Goal: Task Accomplishment & Management: Complete application form

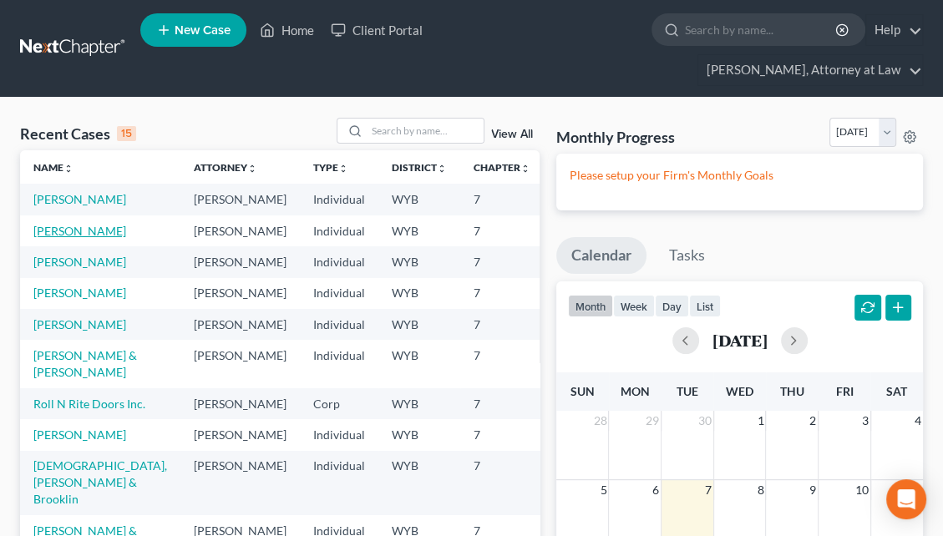
click at [66, 224] on link "[PERSON_NAME]" at bounding box center [79, 231] width 93 height 14
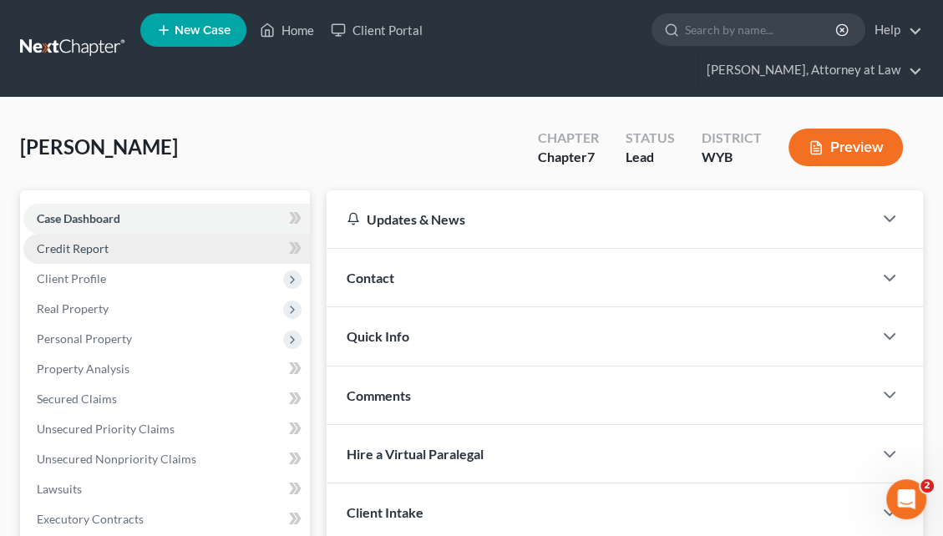
click at [247, 234] on link "Credit Report" at bounding box center [166, 249] width 286 height 30
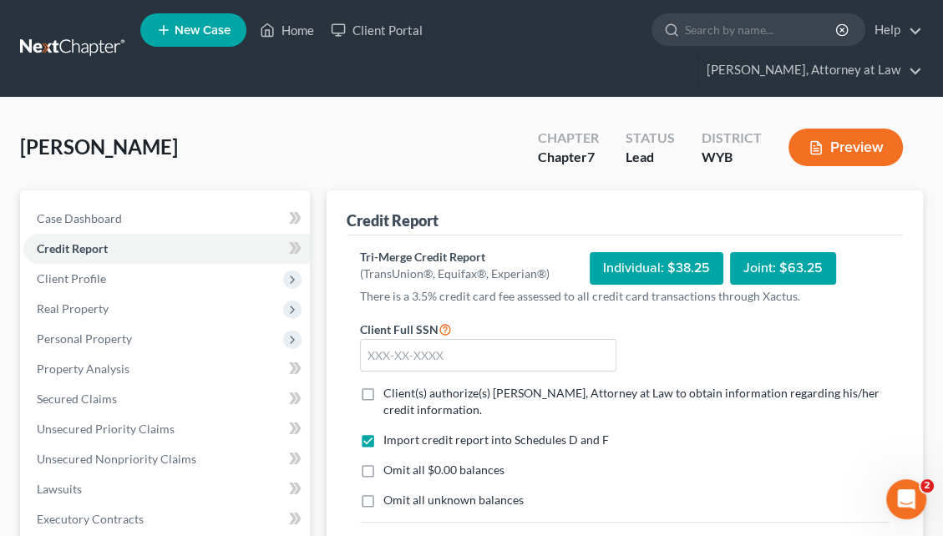
click at [640, 252] on div "Individual: $38.25" at bounding box center [657, 268] width 134 height 33
click at [389, 339] on input "text" at bounding box center [488, 355] width 256 height 33
type input "531-04-2154"
click at [383, 385] on label "Client(s) authorize(s) [PERSON_NAME], Attorney at Law to obtain information reg…" at bounding box center [636, 401] width 506 height 33
click at [390, 385] on input "Client(s) authorize(s) [PERSON_NAME], Attorney at Law to obtain information reg…" at bounding box center [395, 390] width 11 height 11
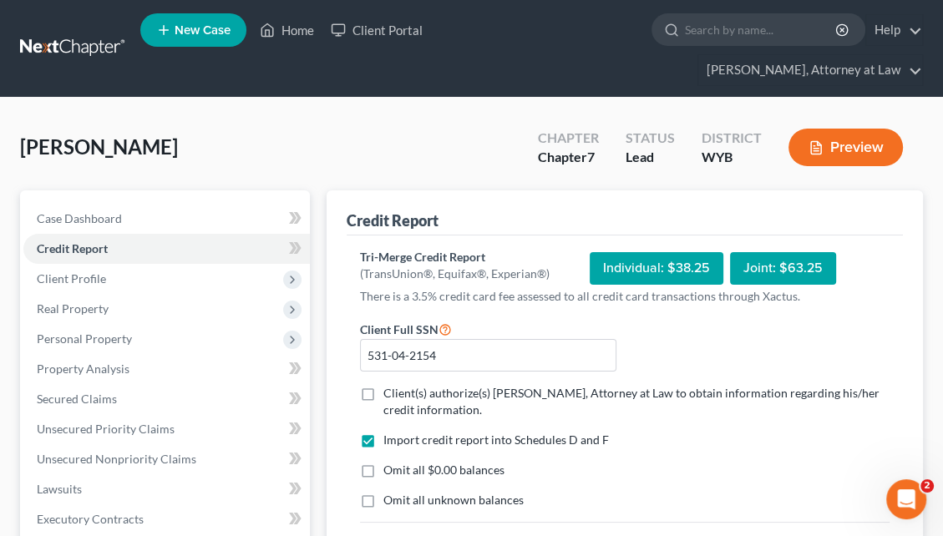
checkbox input "true"
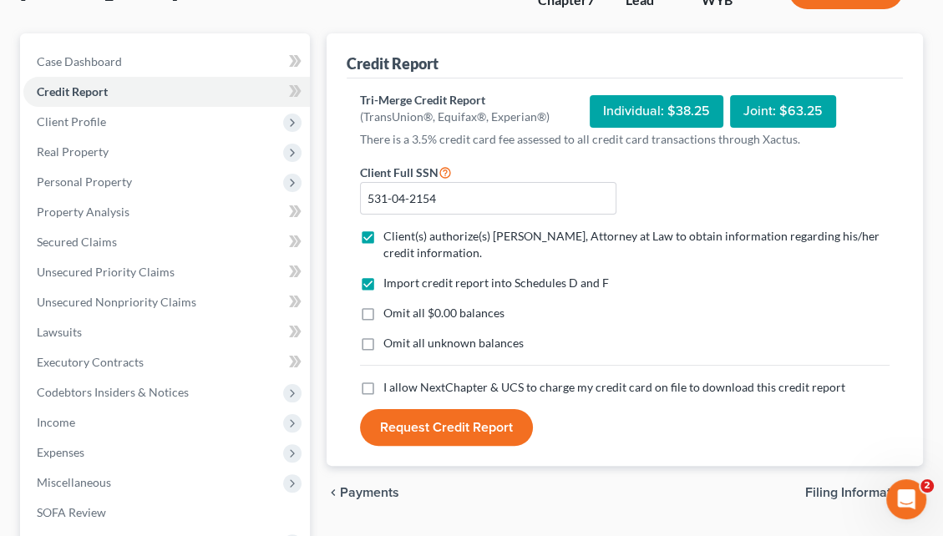
scroll to position [165, 0]
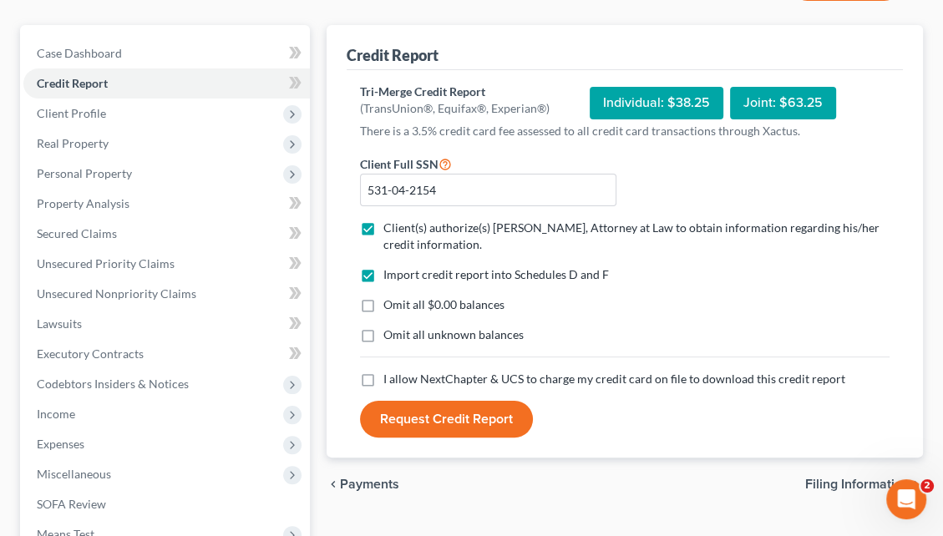
click at [383, 371] on label "I allow NextChapter & UCS to charge my credit card on file to download this cre…" at bounding box center [614, 379] width 462 height 17
click at [390, 371] on input "I allow NextChapter & UCS to charge my credit card on file to download this cre…" at bounding box center [395, 376] width 11 height 11
checkbox input "true"
click at [418, 401] on button "Request Credit Report" at bounding box center [446, 419] width 173 height 37
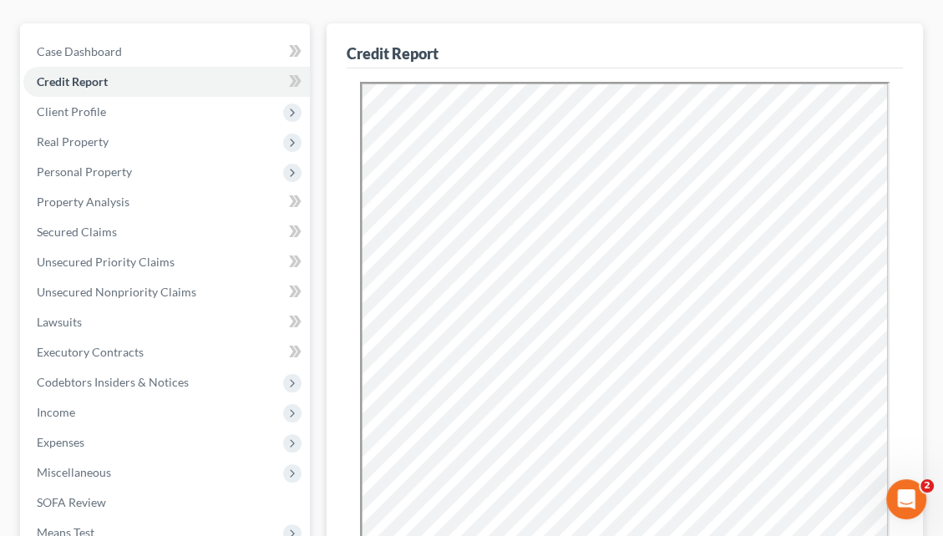
scroll to position [74, 0]
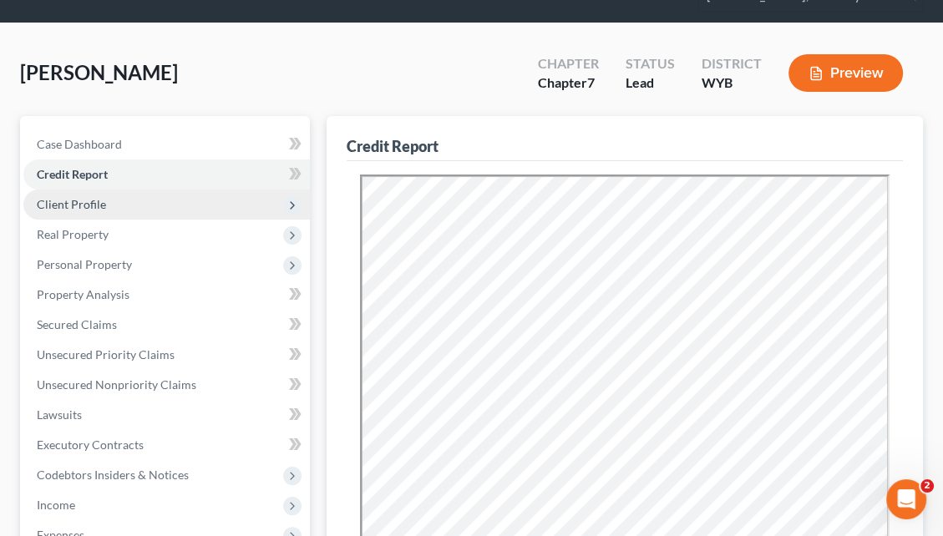
click at [169, 190] on span "Client Profile" at bounding box center [166, 205] width 286 height 30
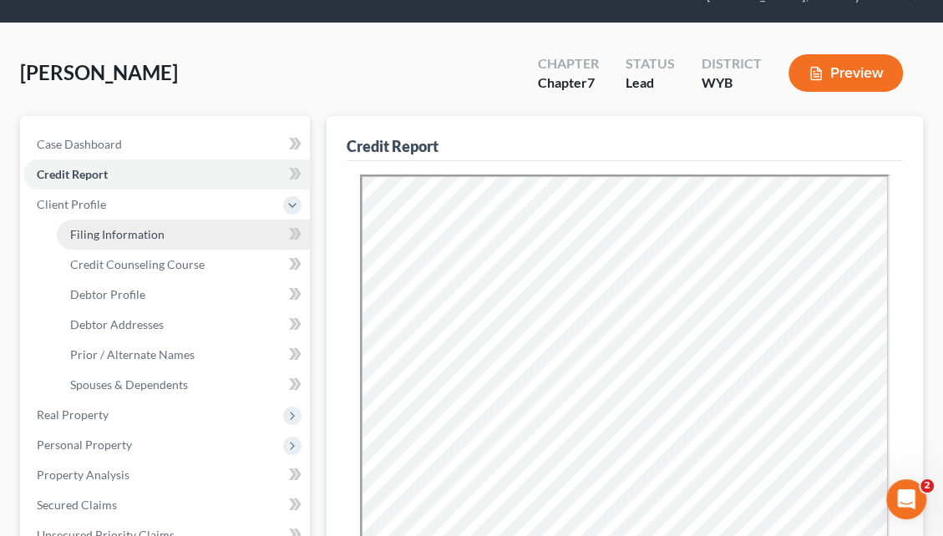
drag, startPoint x: 161, startPoint y: 200, endPoint x: 224, endPoint y: 203, distance: 62.7
click at [161, 220] on link "Filing Information" at bounding box center [183, 235] width 253 height 30
select select "1"
select select "0"
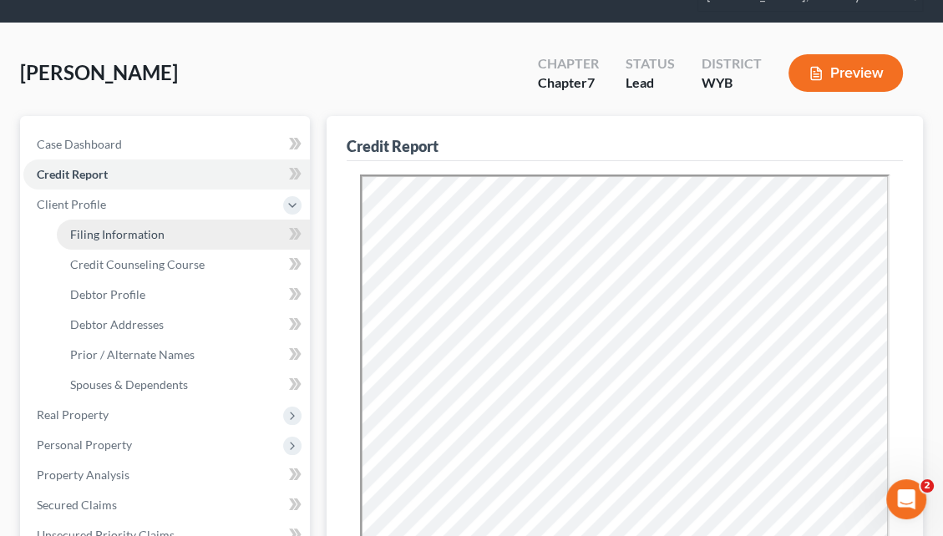
select select "53"
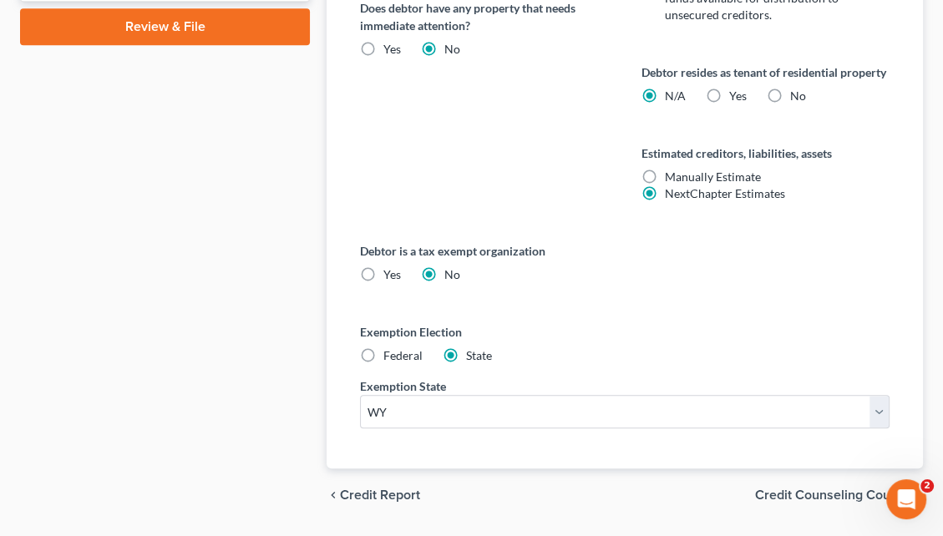
drag, startPoint x: 947, startPoint y: 164, endPoint x: 33, endPoint y: 7, distance: 927.1
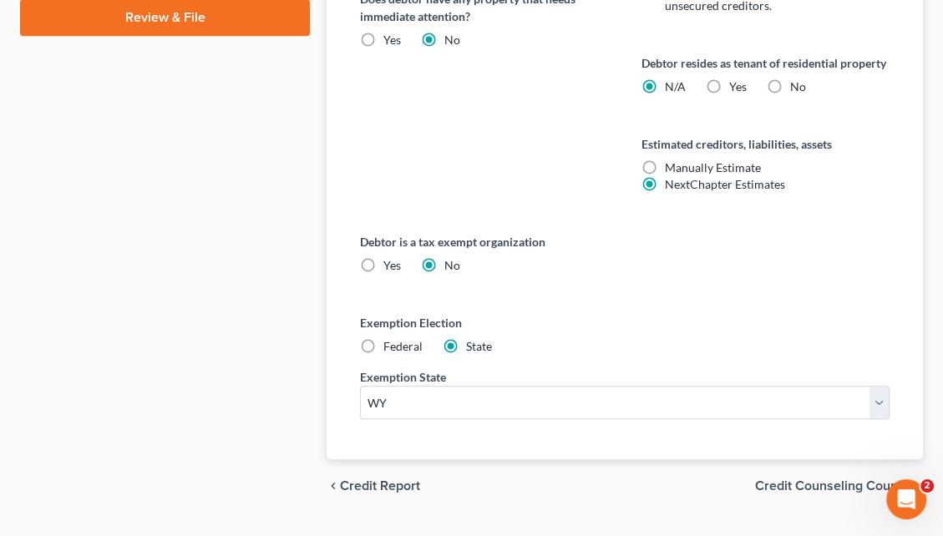
click at [830, 479] on span "Credit Counseling Course" at bounding box center [832, 485] width 155 height 13
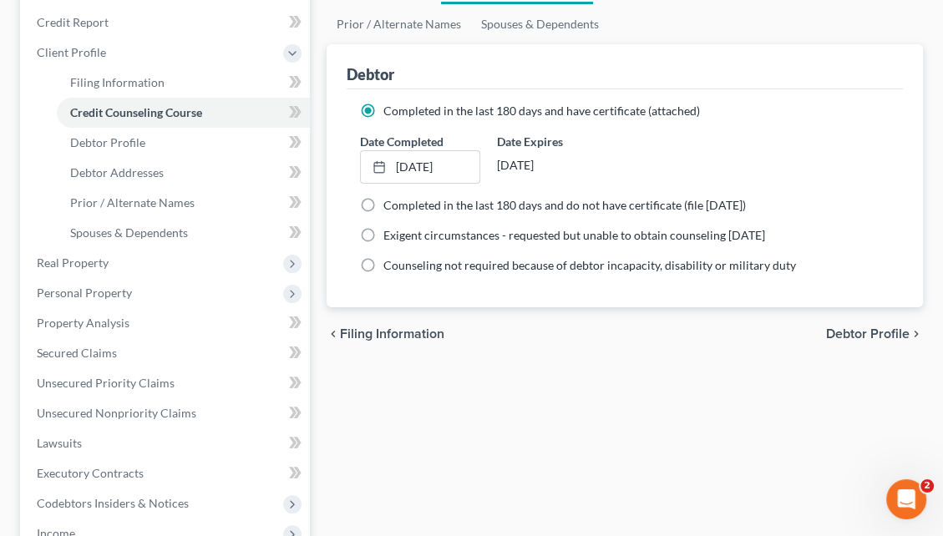
scroll to position [231, 0]
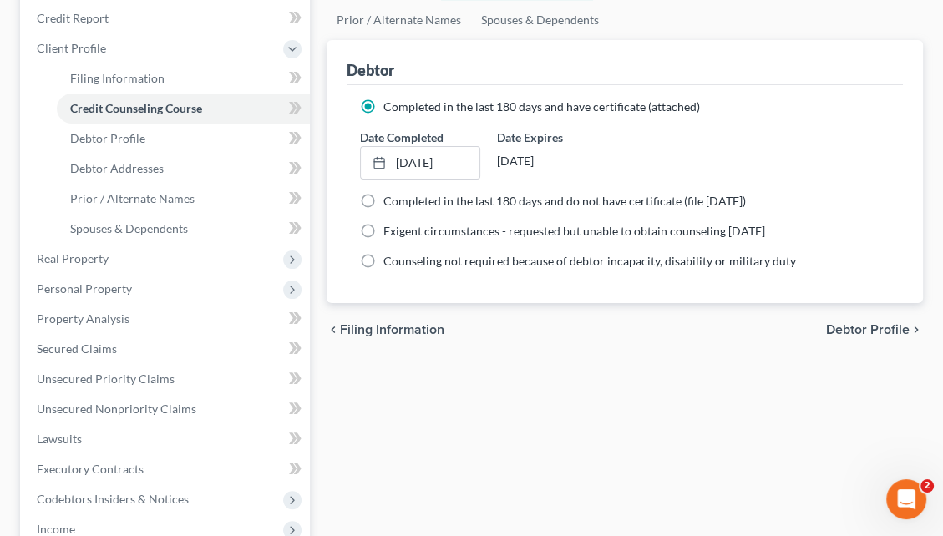
click at [854, 303] on div "chevron_left Filing Information Debtor Profile chevron_right" at bounding box center [625, 329] width 596 height 53
click at [854, 323] on span "Debtor Profile" at bounding box center [868, 329] width 84 height 13
select select "3"
select select "0"
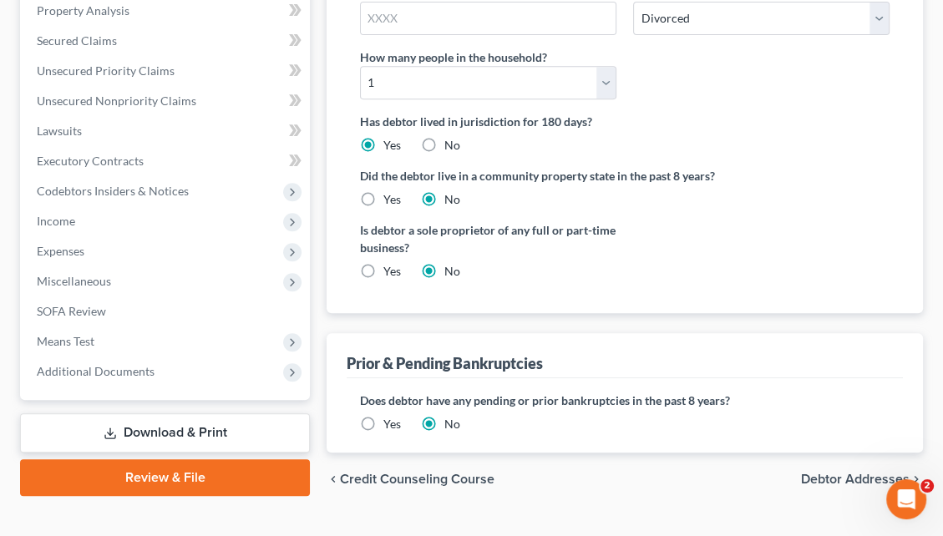
click at [862, 473] on span "Debtor Addresses" at bounding box center [855, 479] width 109 height 13
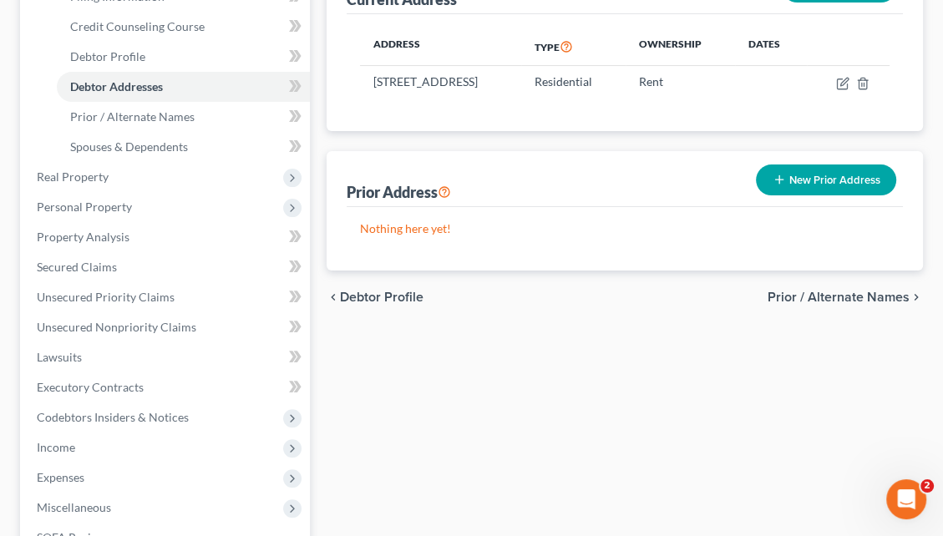
scroll to position [333, 0]
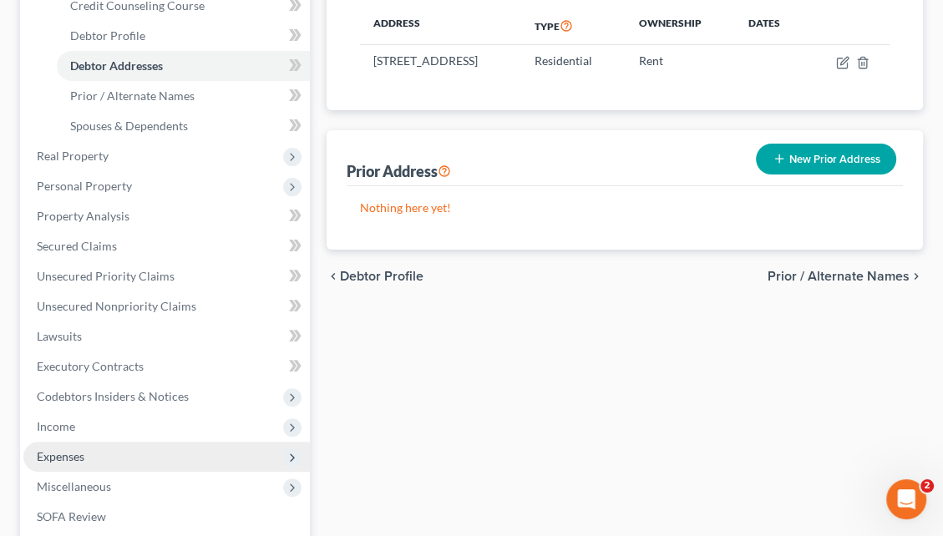
click at [196, 442] on span "Expenses" at bounding box center [166, 457] width 286 height 30
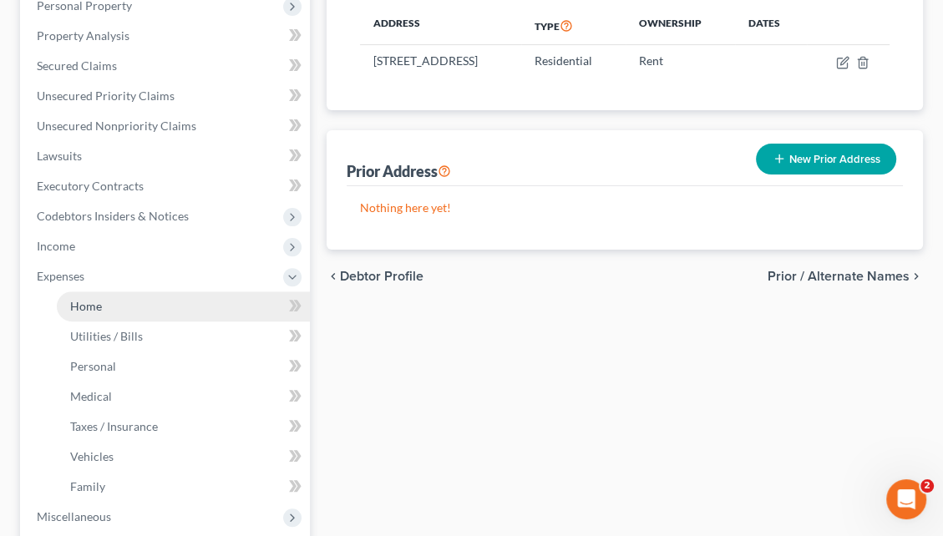
click at [195, 291] on link "Home" at bounding box center [183, 306] width 253 height 30
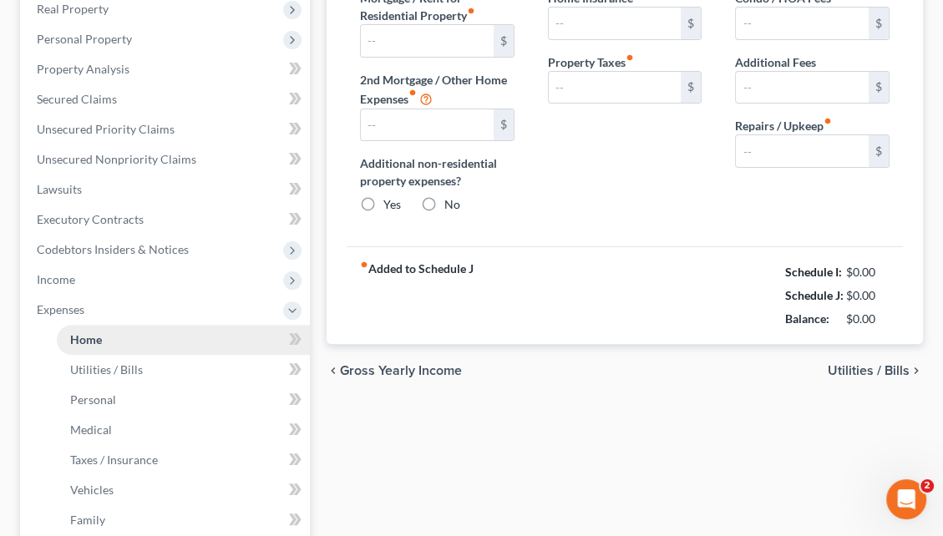
type input "0.00"
radio input "true"
type input "0.00"
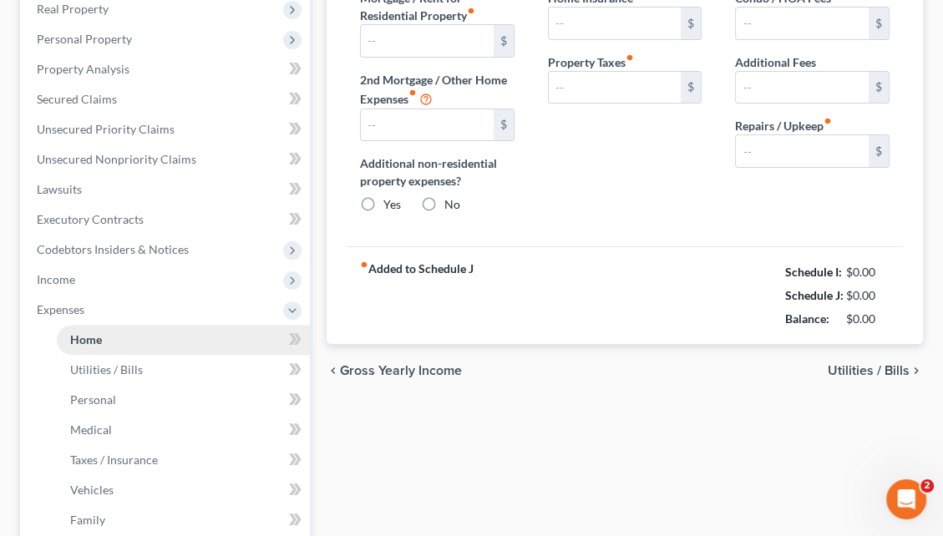
type input "0.00"
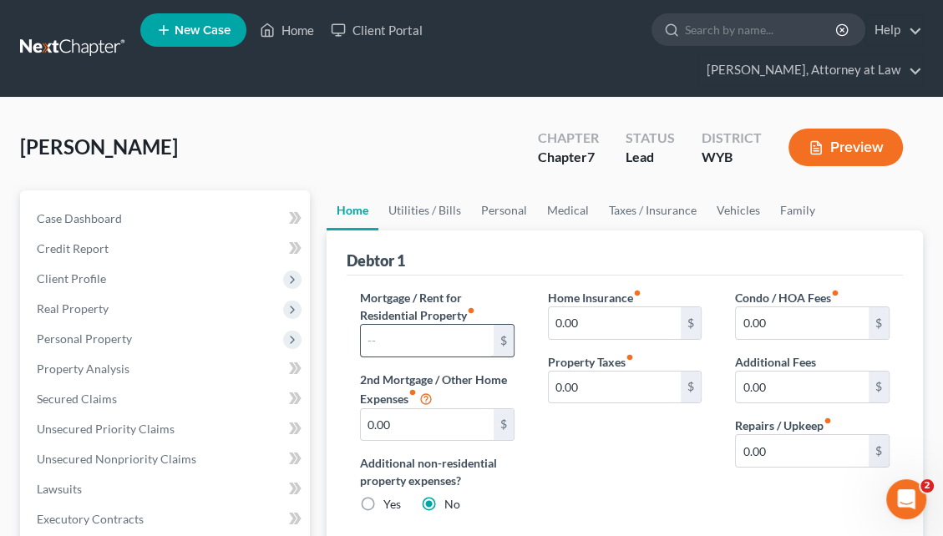
click at [424, 325] on input "text" at bounding box center [427, 341] width 133 height 32
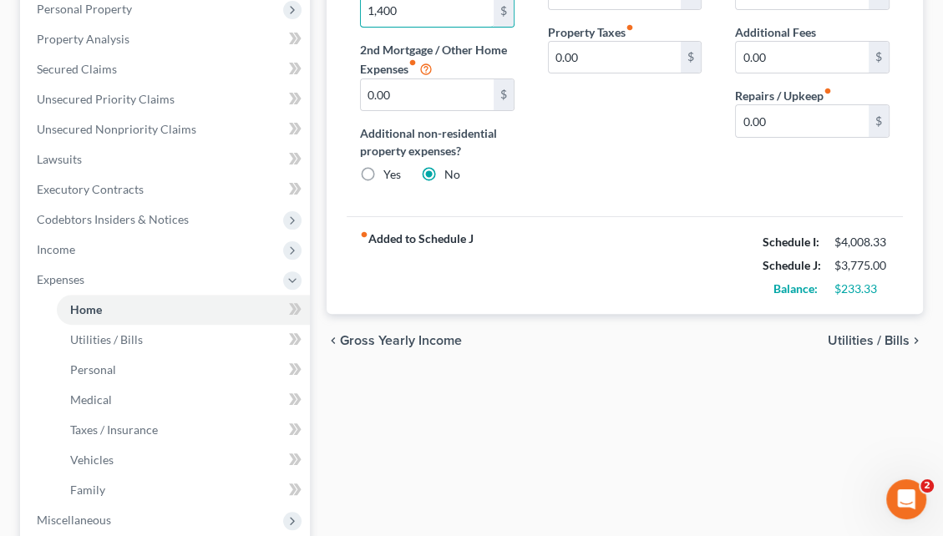
type input "1,400"
click at [864, 334] on span "Utilities / Bills" at bounding box center [869, 340] width 82 height 13
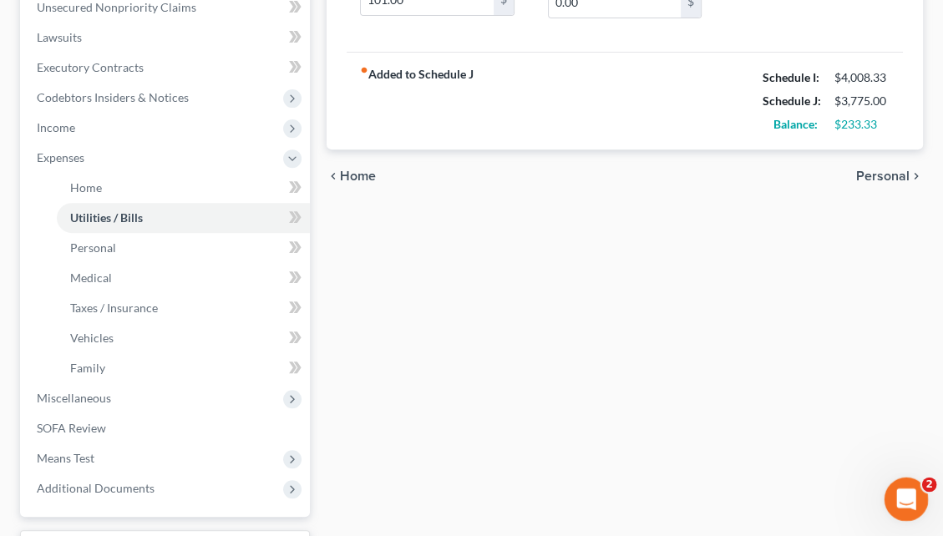
scroll to position [560, 0]
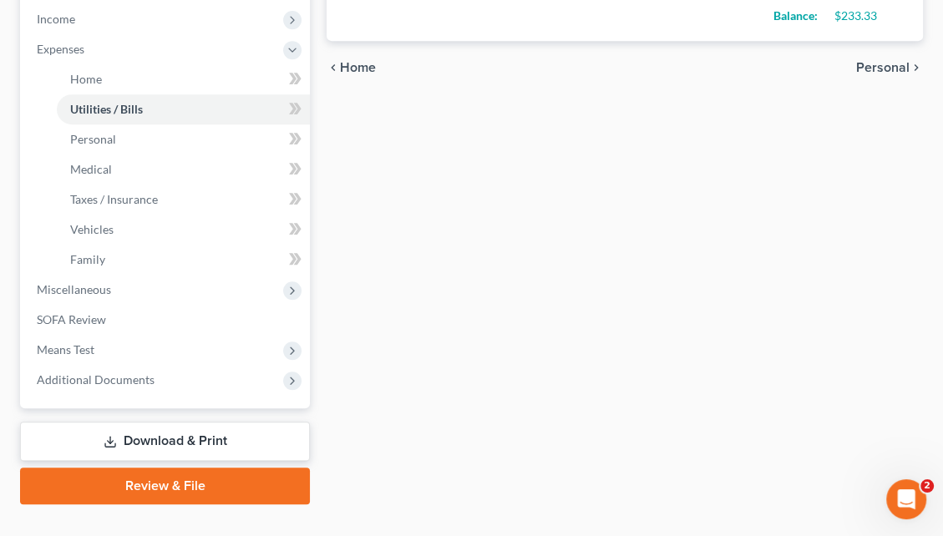
click at [190, 422] on link "Download & Print" at bounding box center [165, 441] width 290 height 39
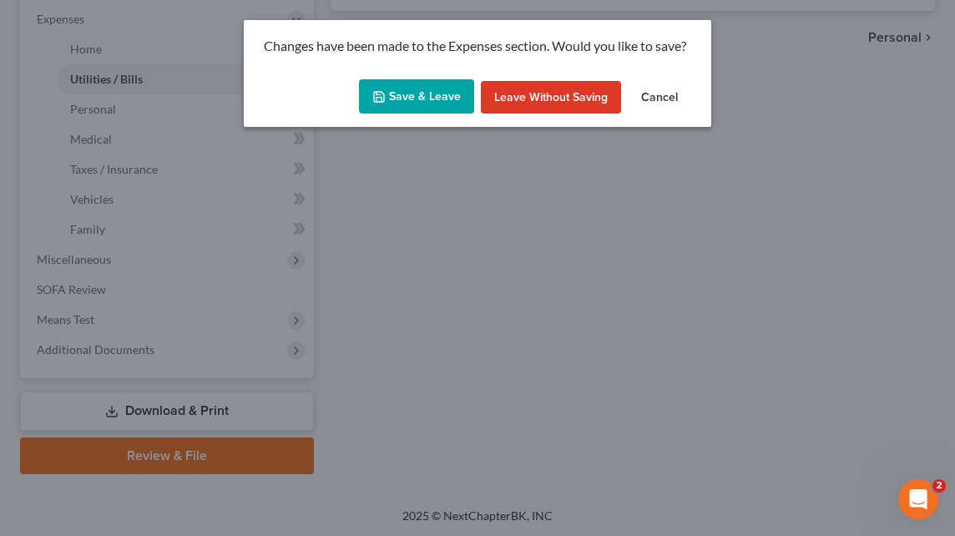
click at [434, 101] on button "Save & Leave" at bounding box center [416, 96] width 115 height 35
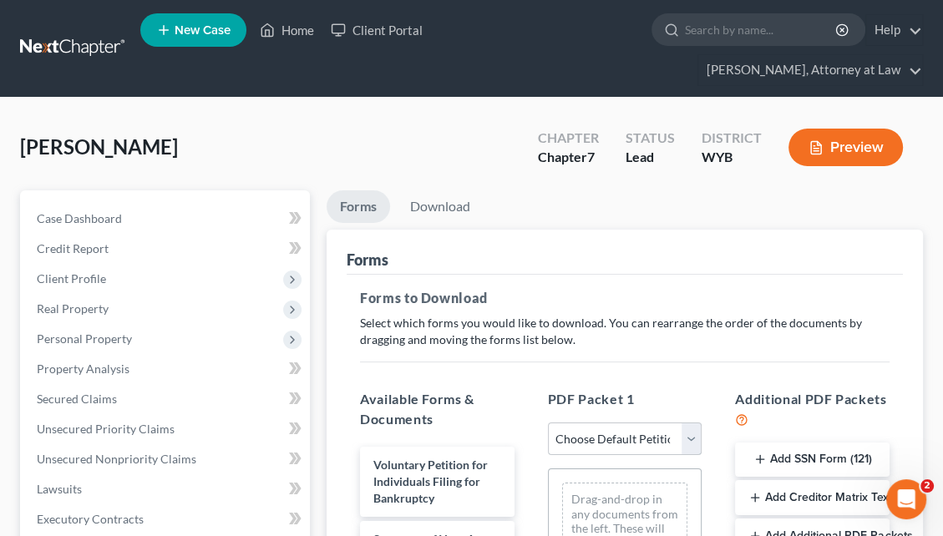
click at [688, 423] on select "Choose Default Petition PDF Packet Complete Bankruptcy Petition (all forms and …" at bounding box center [625, 439] width 155 height 33
select select "0"
click at [548, 423] on select "Choose Default Petition PDF Packet Complete Bankruptcy Petition (all forms and …" at bounding box center [625, 439] width 155 height 33
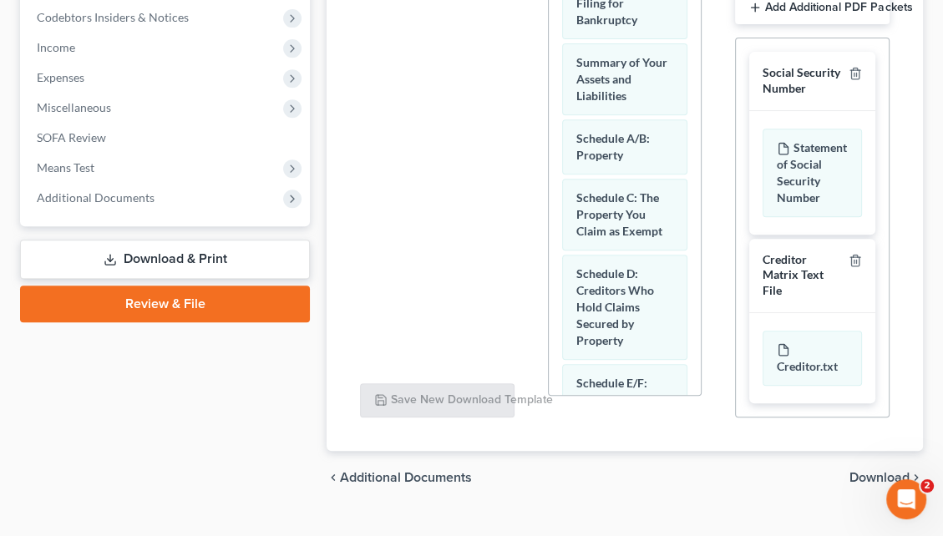
click at [851, 471] on span "Download" at bounding box center [879, 477] width 60 height 13
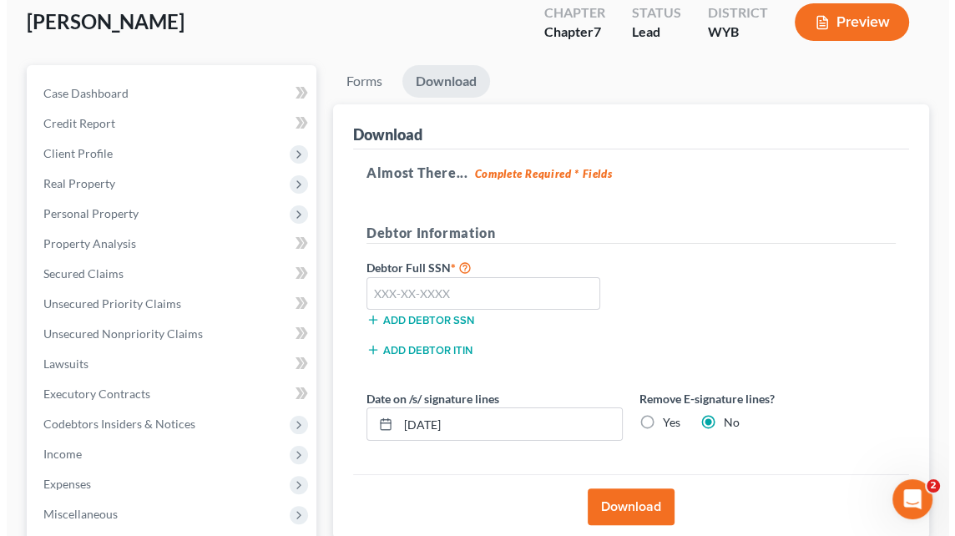
scroll to position [124, 0]
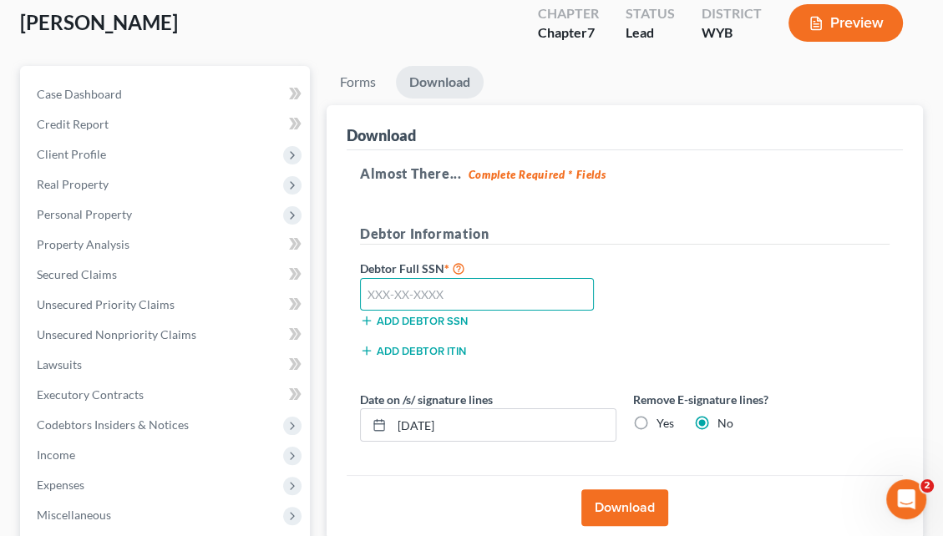
click at [406, 278] on input "text" at bounding box center [477, 294] width 234 height 33
type input "531-04-2154"
click at [642, 489] on button "Download" at bounding box center [624, 507] width 87 height 37
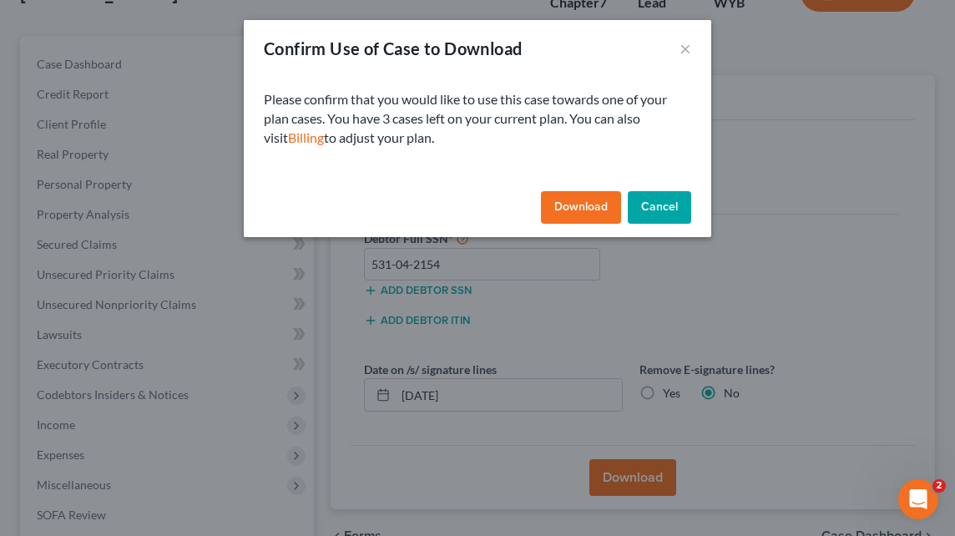
click at [581, 208] on button "Download" at bounding box center [581, 207] width 80 height 33
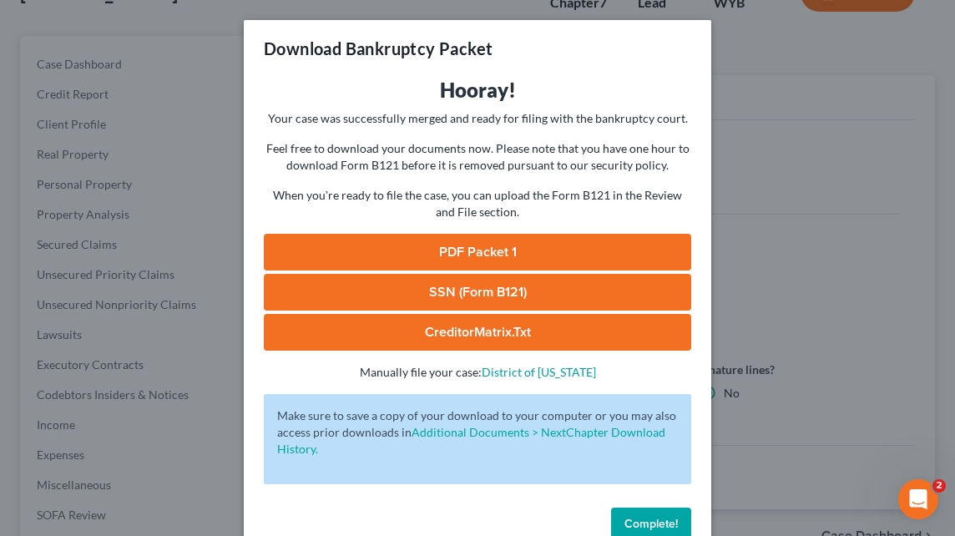
click at [514, 244] on link "PDF Packet 1" at bounding box center [478, 252] width 428 height 37
